Goal: Task Accomplishment & Management: Use online tool/utility

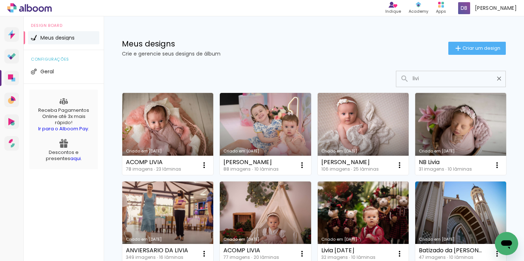
type input "livi"
type paper-input "livi"
click at [213, 208] on link "Criado em [DATE]" at bounding box center [167, 223] width 91 height 82
